Goal: Task Accomplishment & Management: Manage account settings

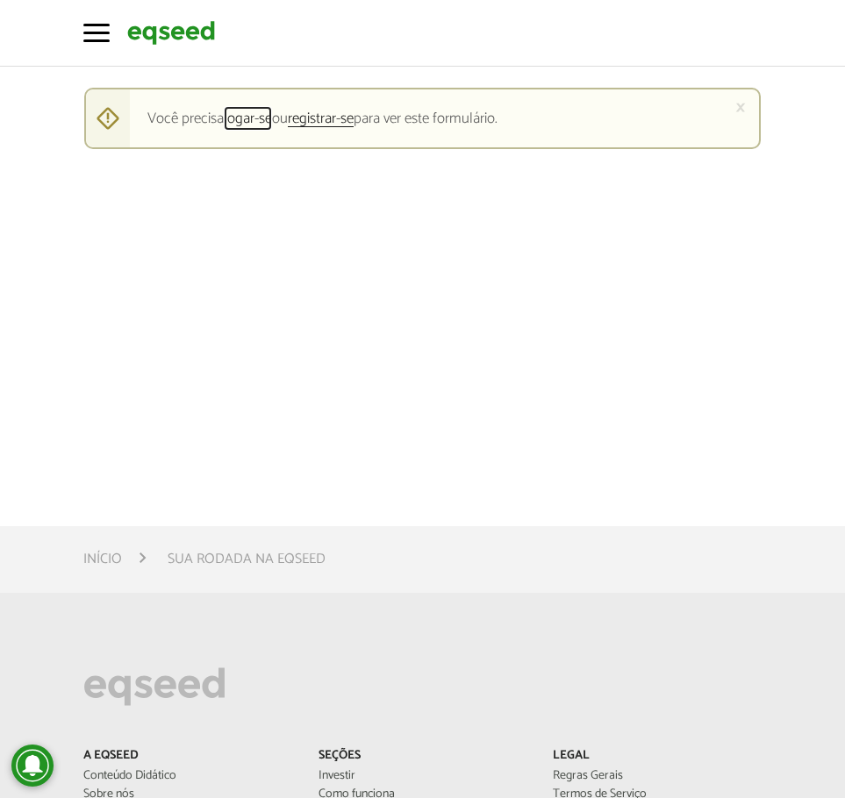
click at [263, 125] on link "logar-se" at bounding box center [248, 119] width 48 height 16
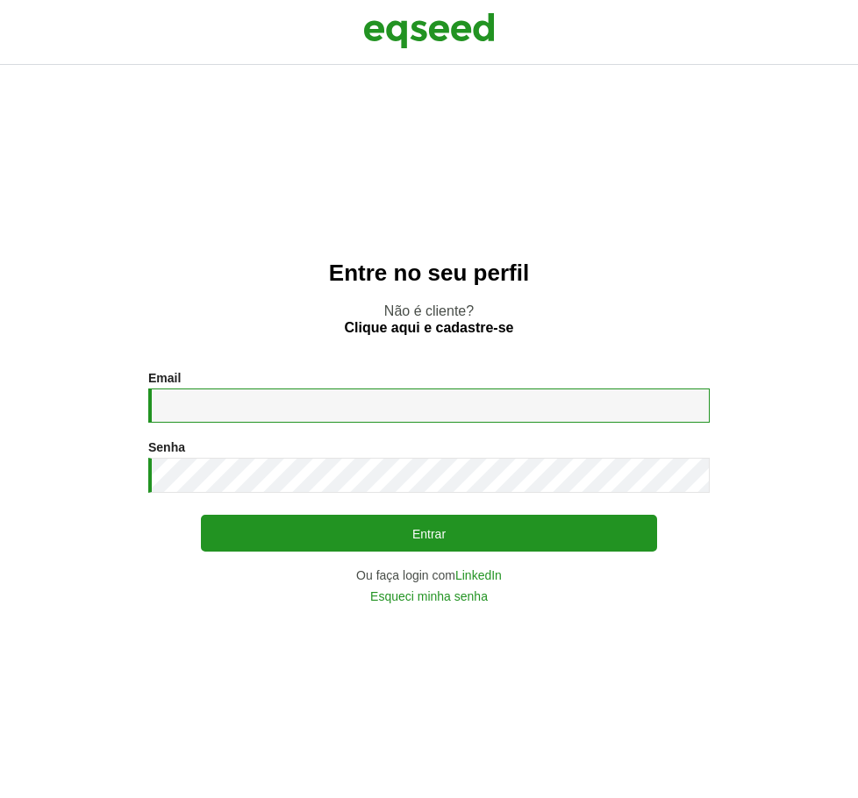
type input "**********"
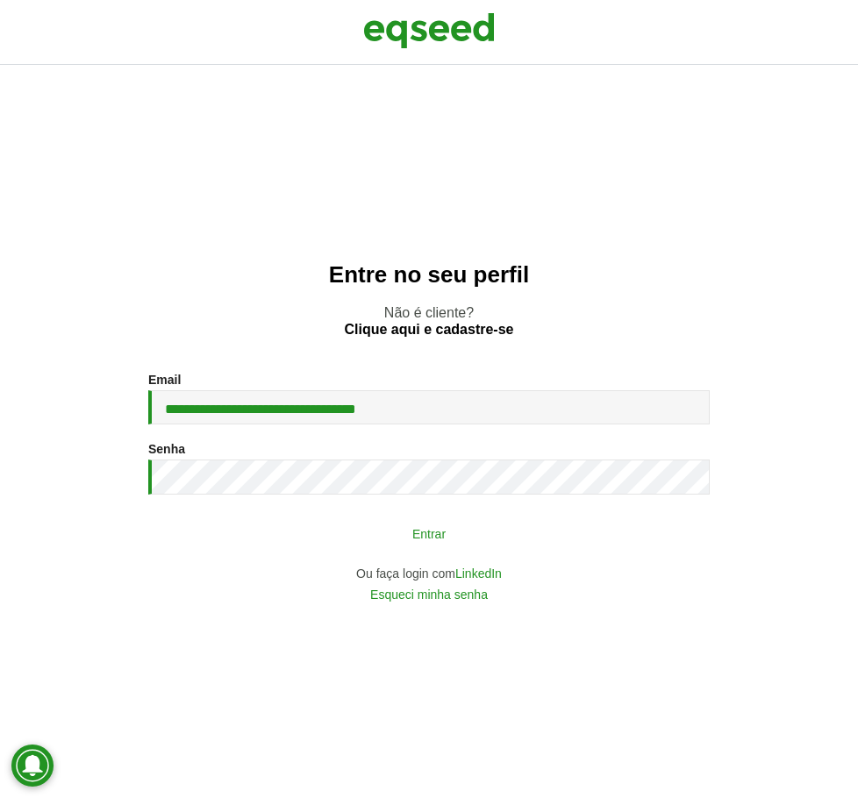
click at [424, 533] on button "Entrar" at bounding box center [429, 533] width 456 height 33
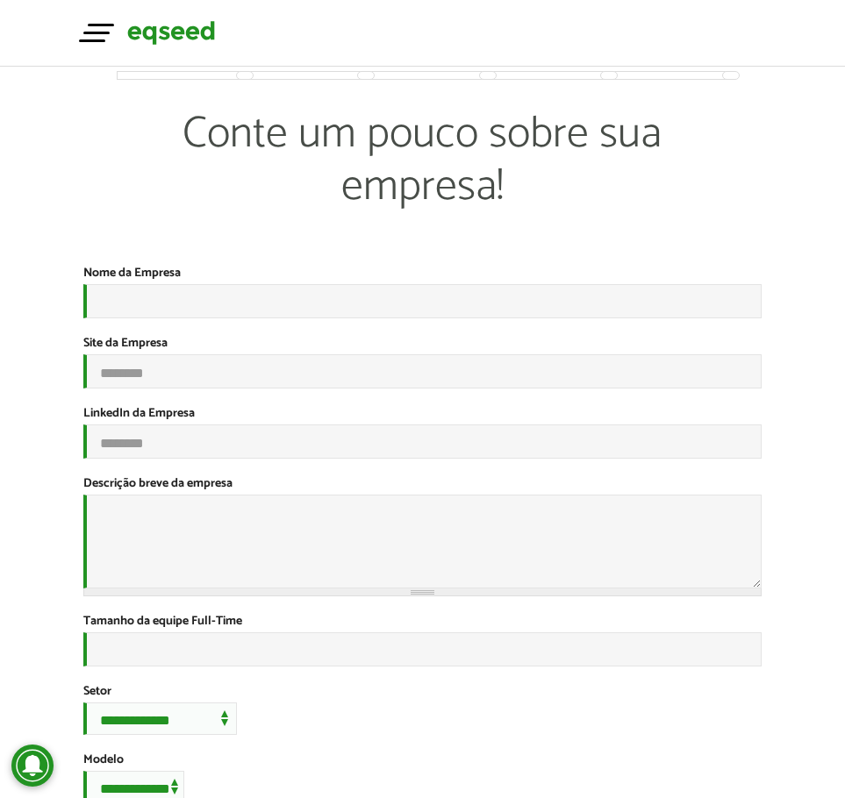
click at [104, 32] on span "button" at bounding box center [96, 33] width 26 height 3
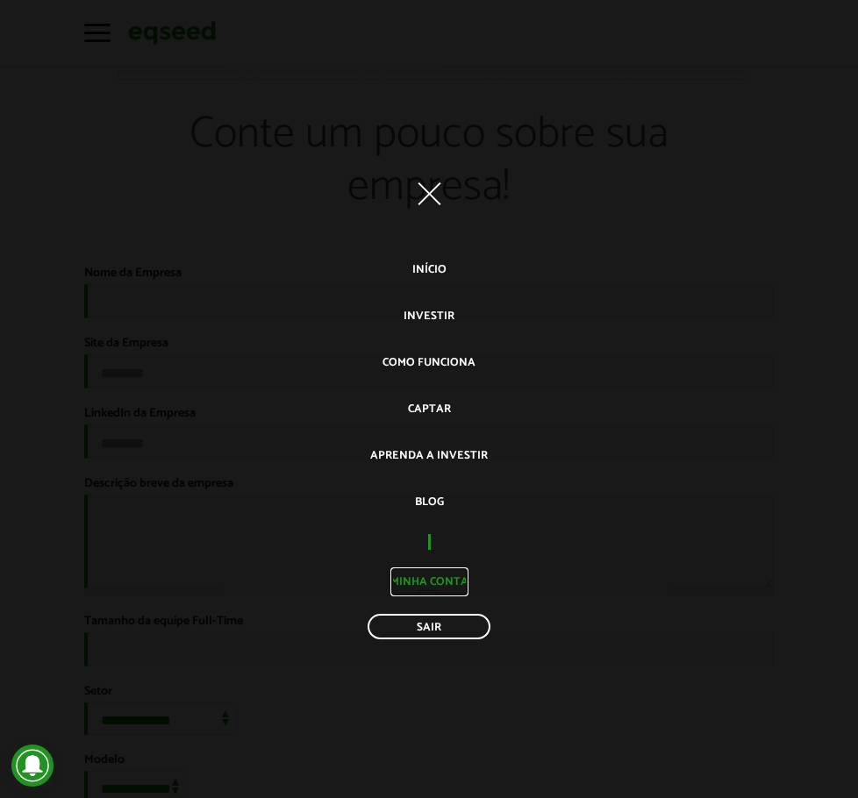
click at [447, 580] on link "Minha conta" at bounding box center [429, 582] width 78 height 29
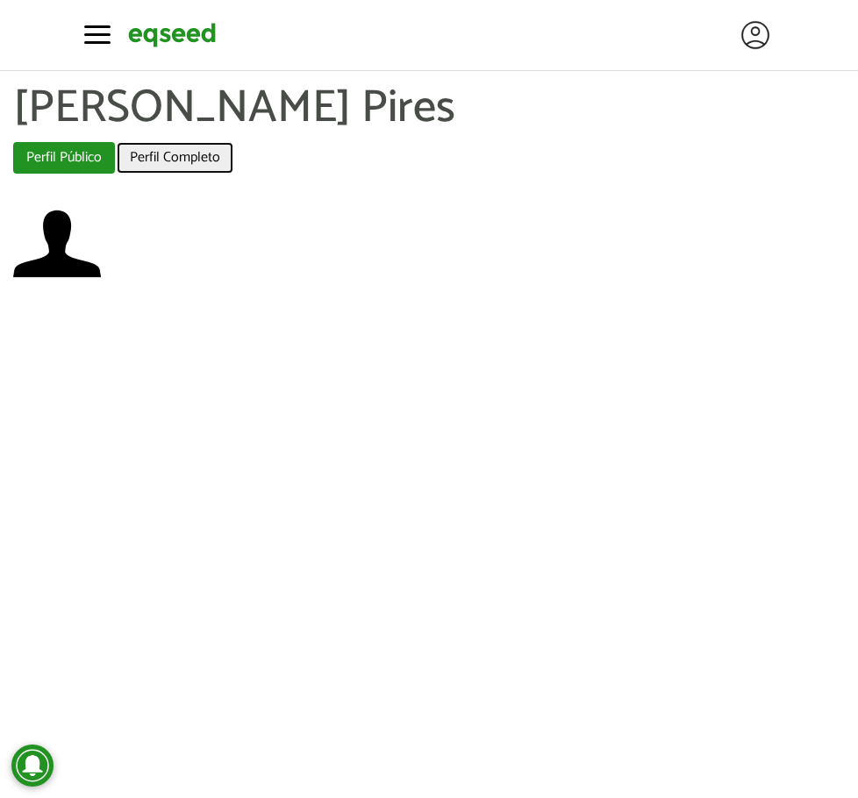
click at [176, 162] on link "Perfil Completo" at bounding box center [175, 158] width 117 height 32
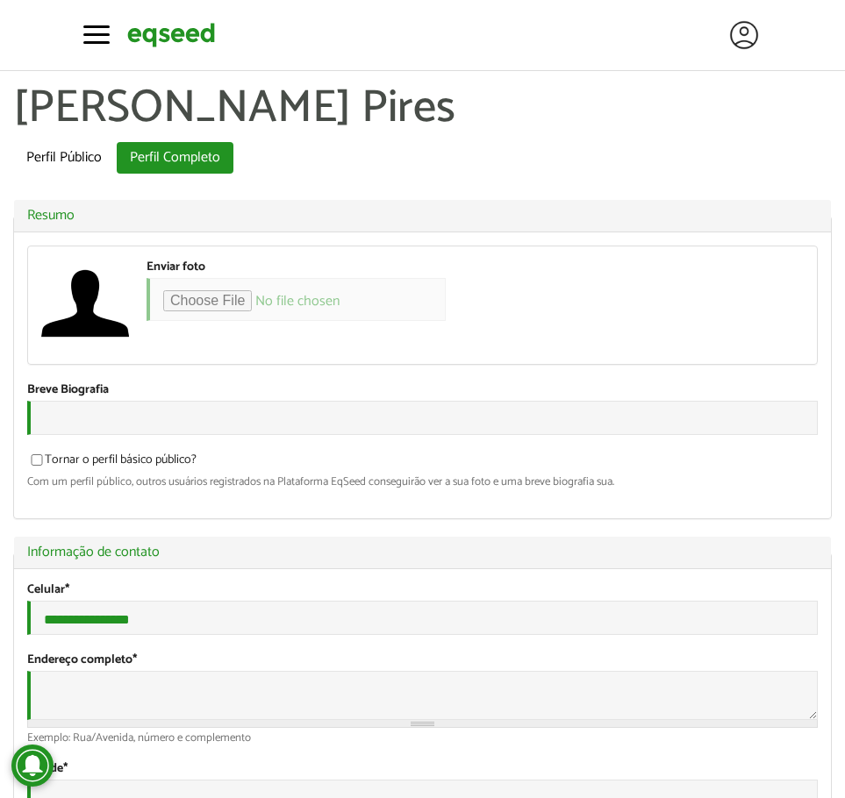
click at [737, 46] on div at bounding box center [743, 35] width 35 height 35
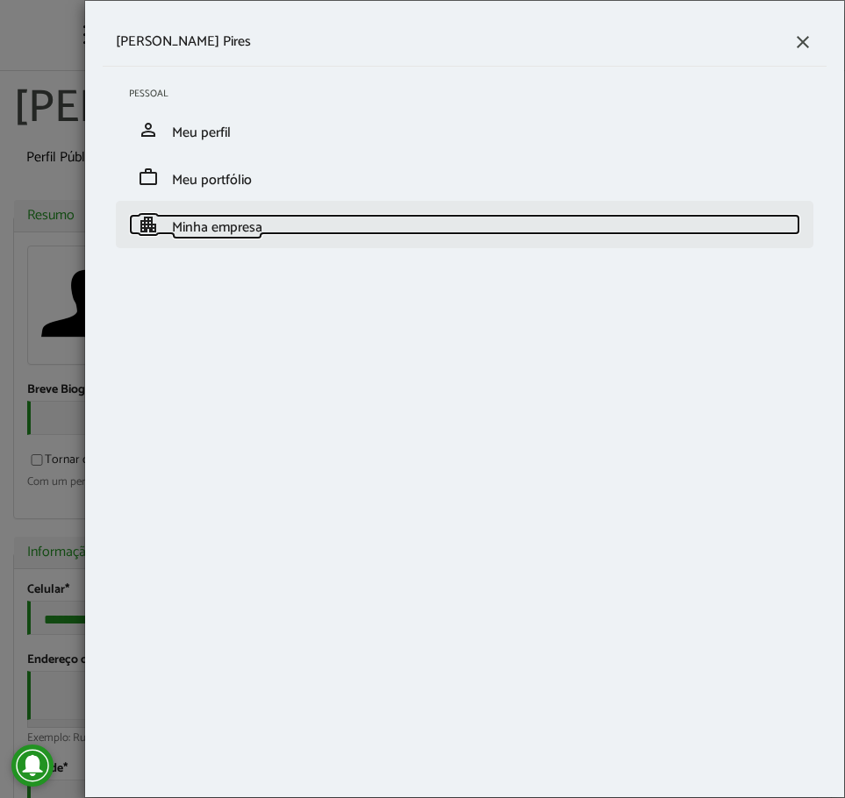
click at [221, 223] on span "Minha empresa" at bounding box center [217, 228] width 90 height 24
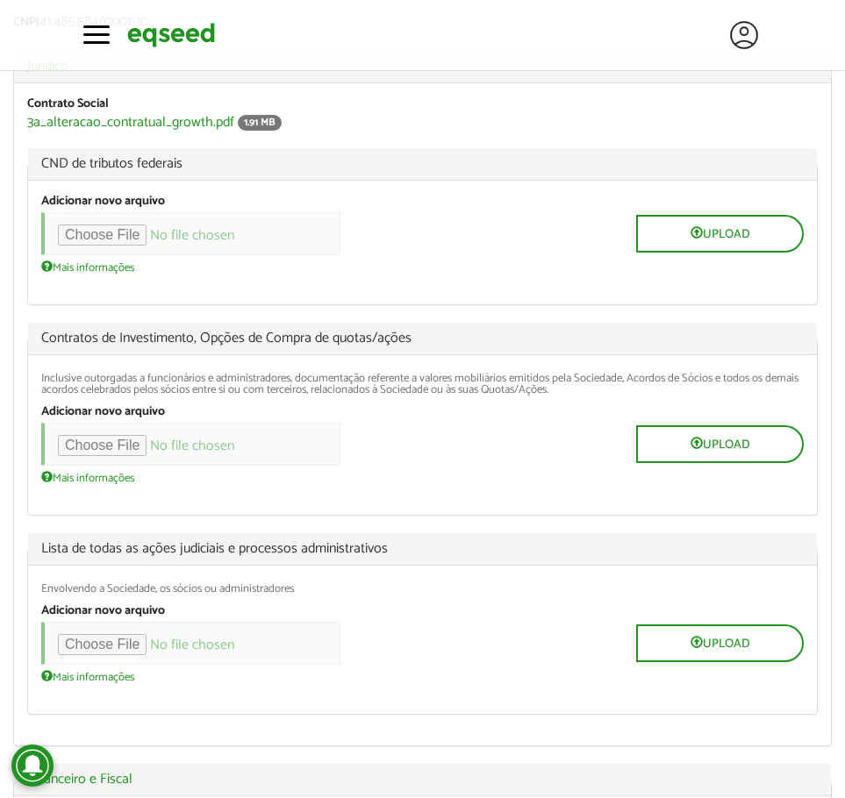
scroll to position [263, 0]
